Goal: Task Accomplishment & Management: Use online tool/utility

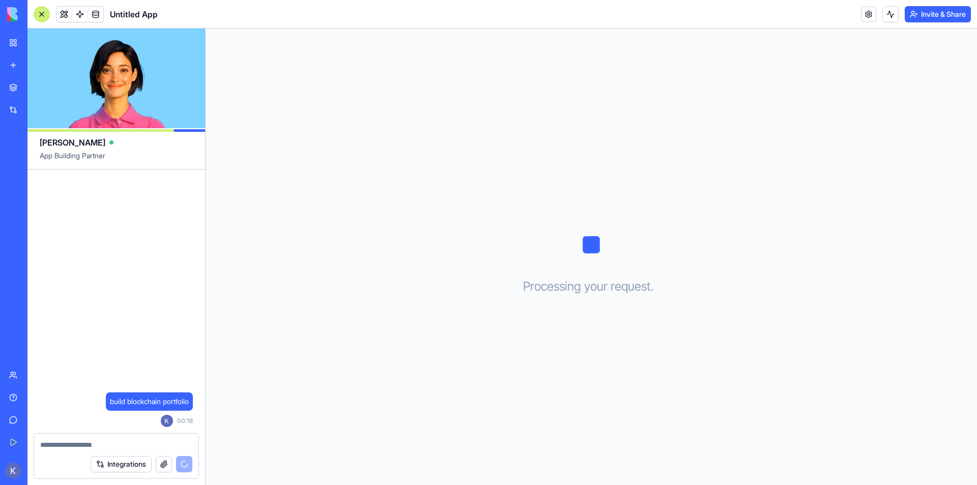
click at [118, 447] on textarea at bounding box center [116, 444] width 152 height 10
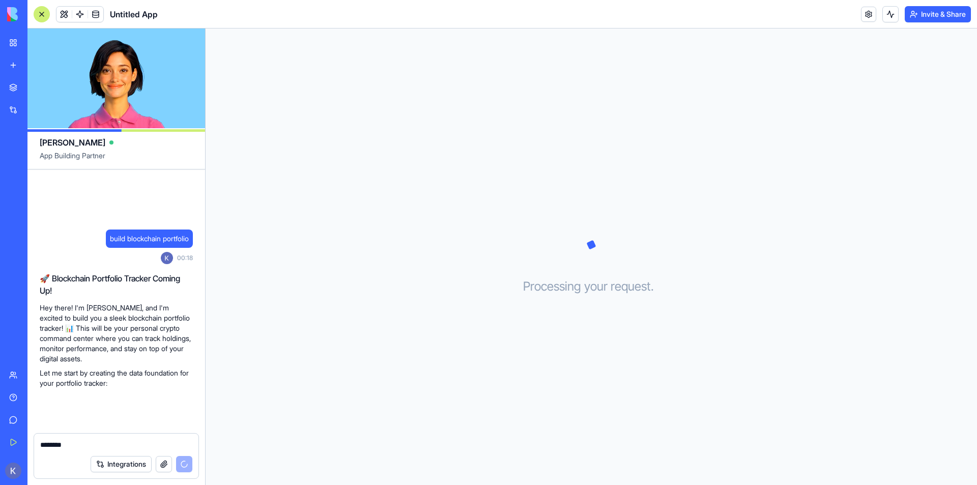
type textarea "*********"
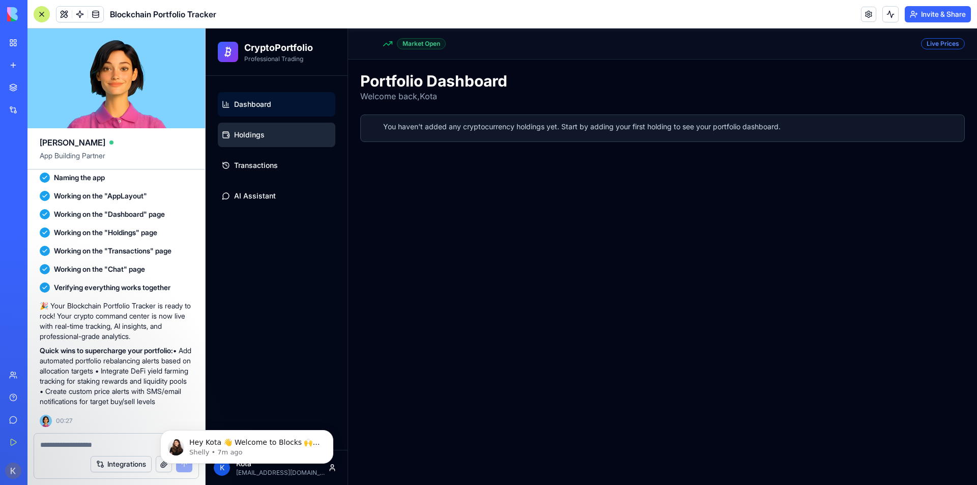
click at [233, 130] on link "Holdings" at bounding box center [276, 135] width 117 height 24
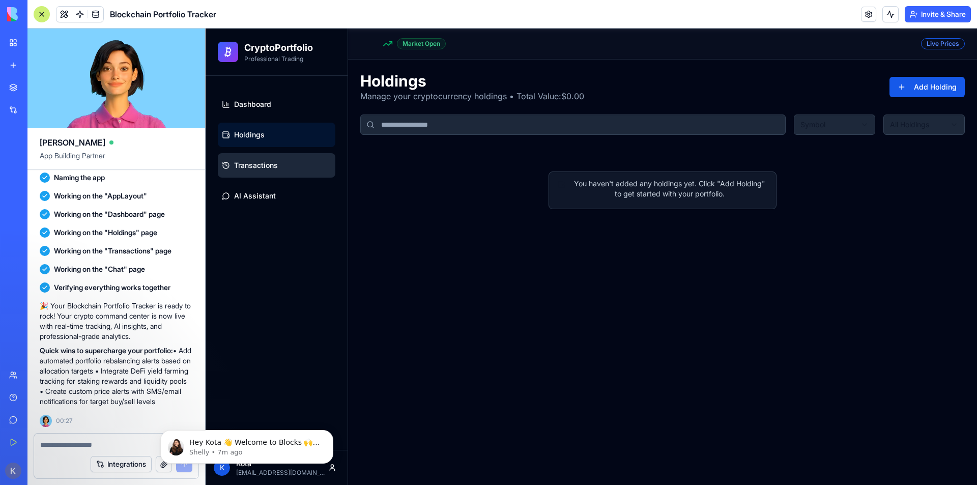
click at [278, 175] on link "Transactions" at bounding box center [276, 165] width 117 height 24
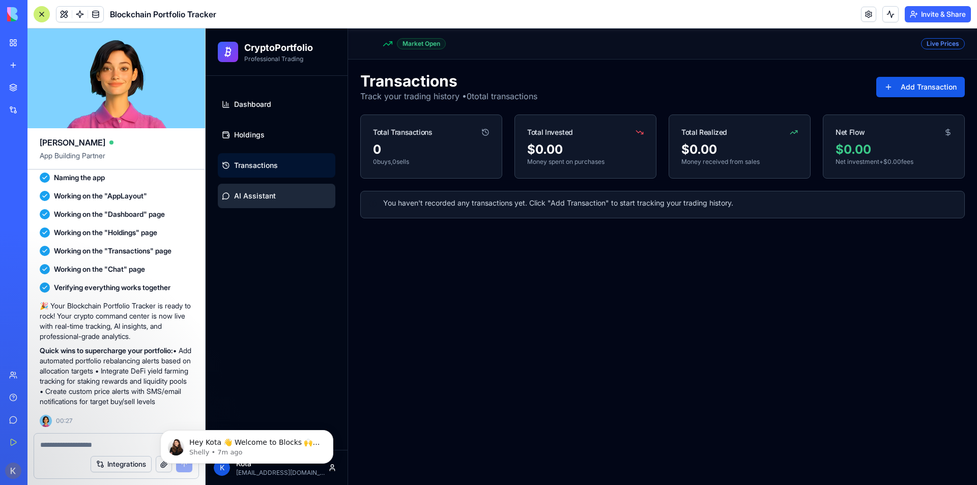
click at [270, 205] on link "AI Assistant" at bounding box center [276, 196] width 117 height 24
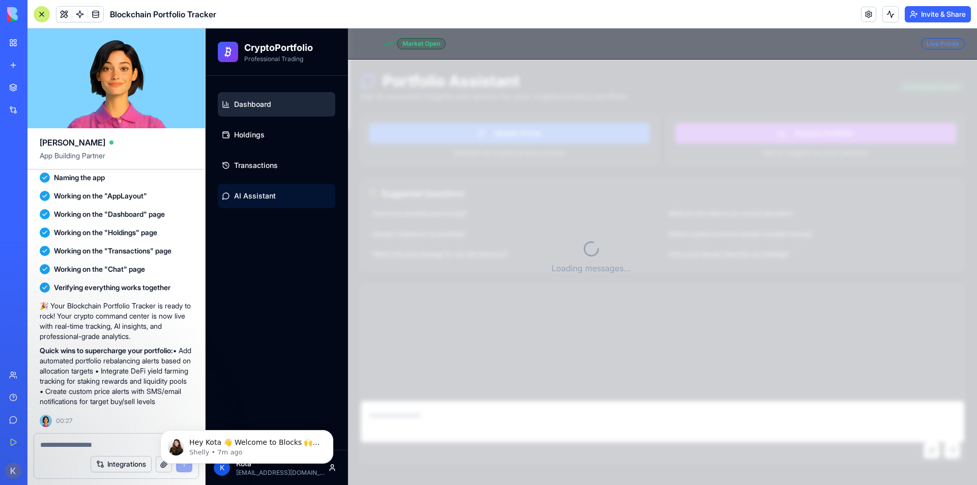
click at [258, 103] on span "Dashboard" at bounding box center [252, 104] width 37 height 10
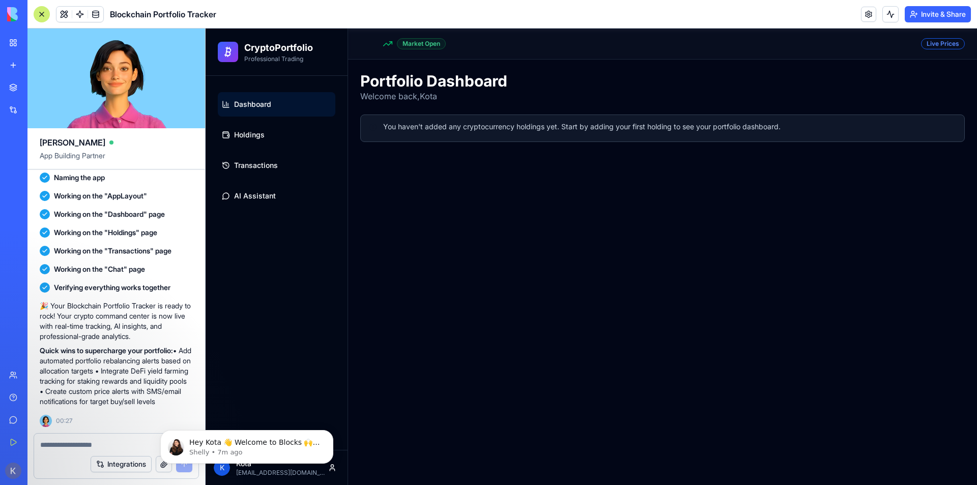
click at [275, 53] on h2 "CryptoPortfolio" at bounding box center [278, 48] width 69 height 14
click at [244, 54] on h2 "CryptoPortfolio" at bounding box center [278, 48] width 69 height 14
click at [228, 55] on icon at bounding box center [228, 52] width 12 height 12
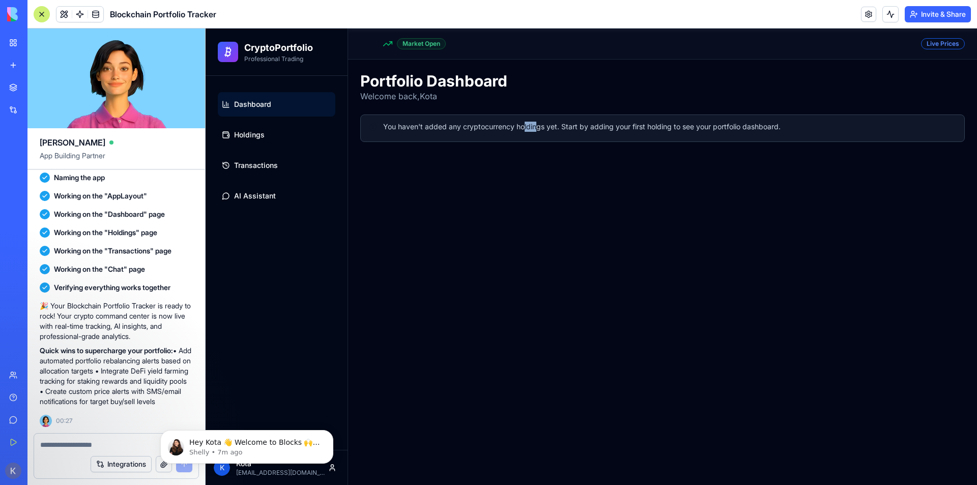
drag, startPoint x: 530, startPoint y: 107, endPoint x: 640, endPoint y: 123, distance: 111.5
click at [536, 110] on div "Portfolio Dashboard Welcome back, Kota You haven't added any cryptocurrency hol…" at bounding box center [662, 107] width 604 height 70
click at [74, 445] on textarea at bounding box center [116, 444] width 152 height 10
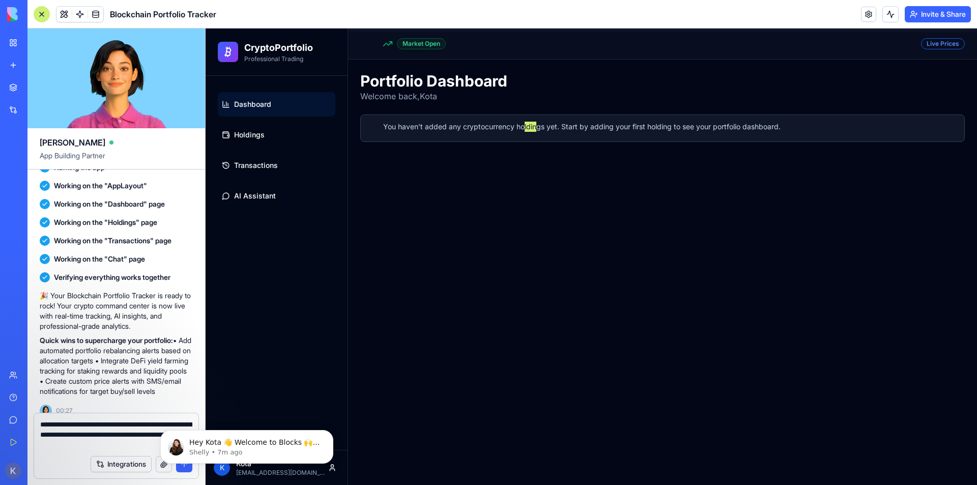
type textarea "**********"
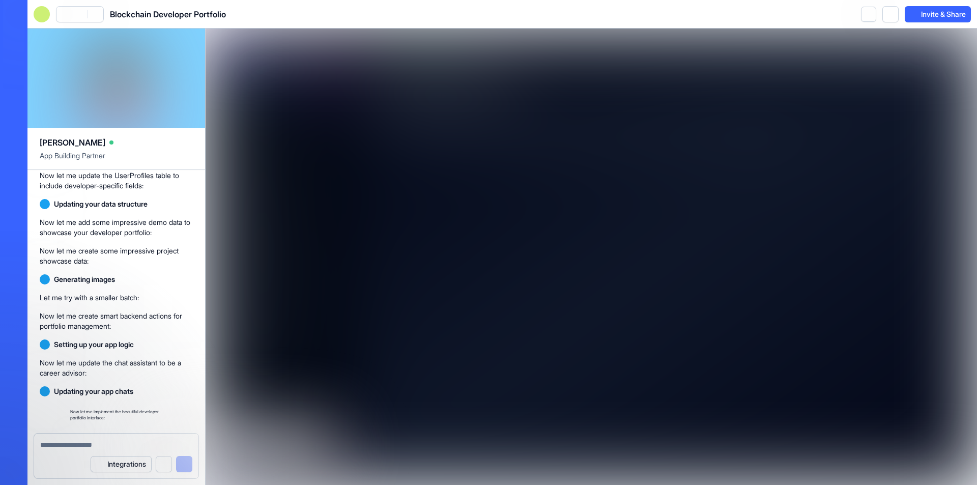
scroll to position [1407, 0]
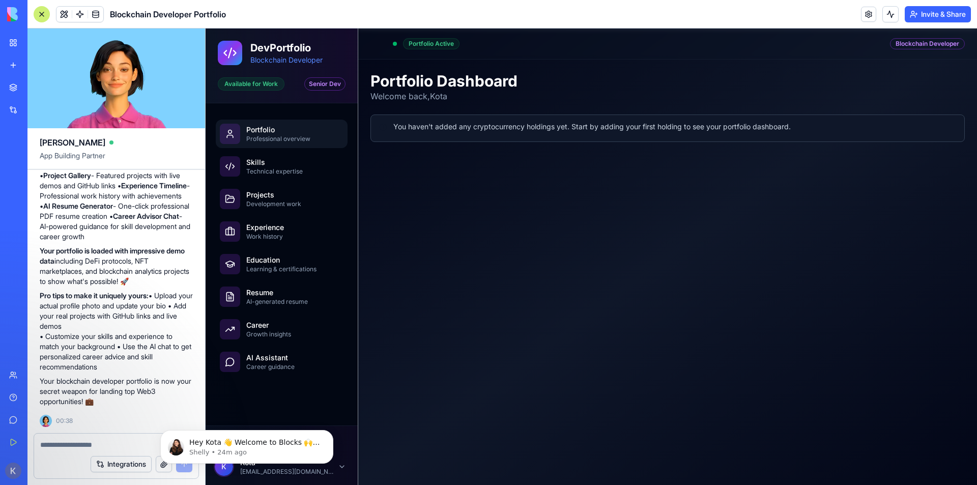
click at [244, 126] on div "Portfolio Professional overview" at bounding box center [282, 134] width 124 height 20
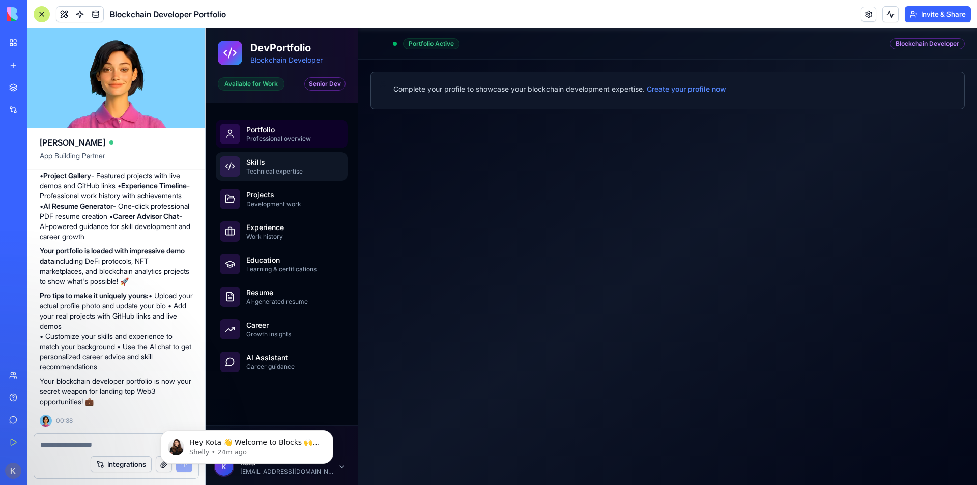
click at [281, 173] on div "Technical expertise" at bounding box center [294, 171] width 97 height 8
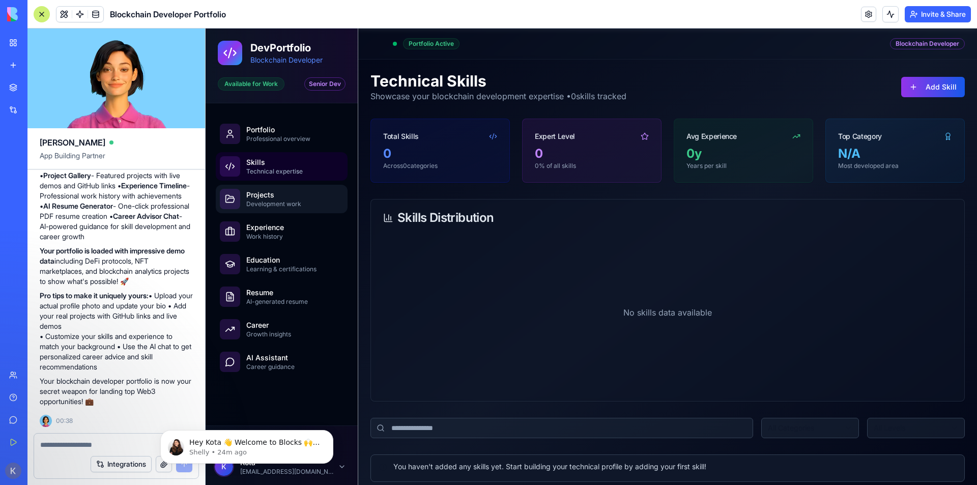
click at [280, 188] on link "Projects Development work" at bounding box center [282, 199] width 132 height 28
